Goal: Task Accomplishment & Management: Use online tool/utility

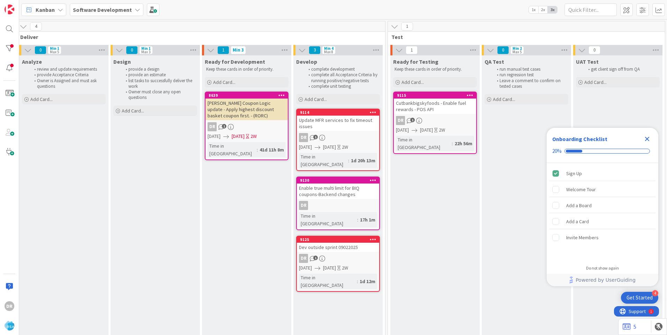
scroll to position [0, 776]
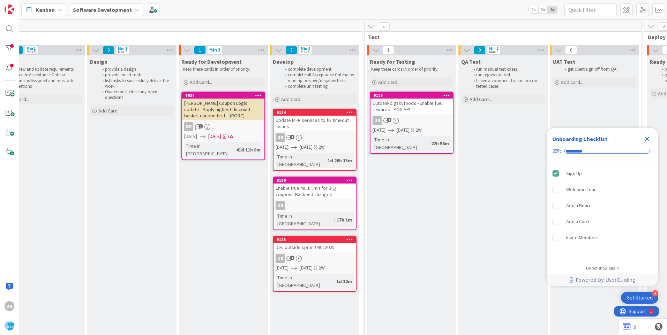
click at [329, 243] on div "Dev outside sprint 09022025" at bounding box center [314, 247] width 82 height 9
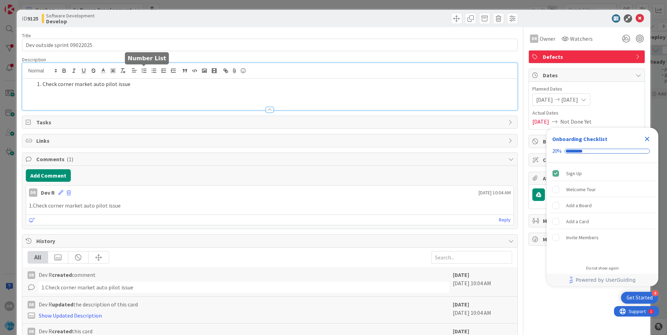
click at [145, 73] on div "Check corner market auto pilot issue" at bounding box center [269, 86] width 495 height 47
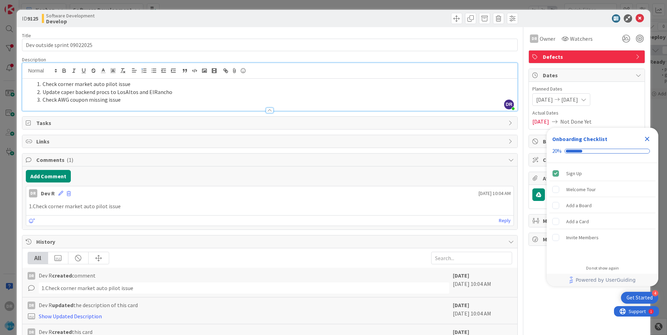
click at [645, 139] on icon "Close Checklist" at bounding box center [647, 139] width 8 height 8
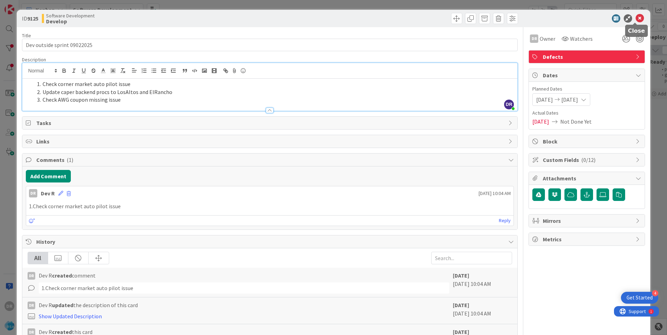
click at [635, 19] on icon at bounding box center [639, 18] width 8 height 8
